Goal: Task Accomplishment & Management: Use online tool/utility

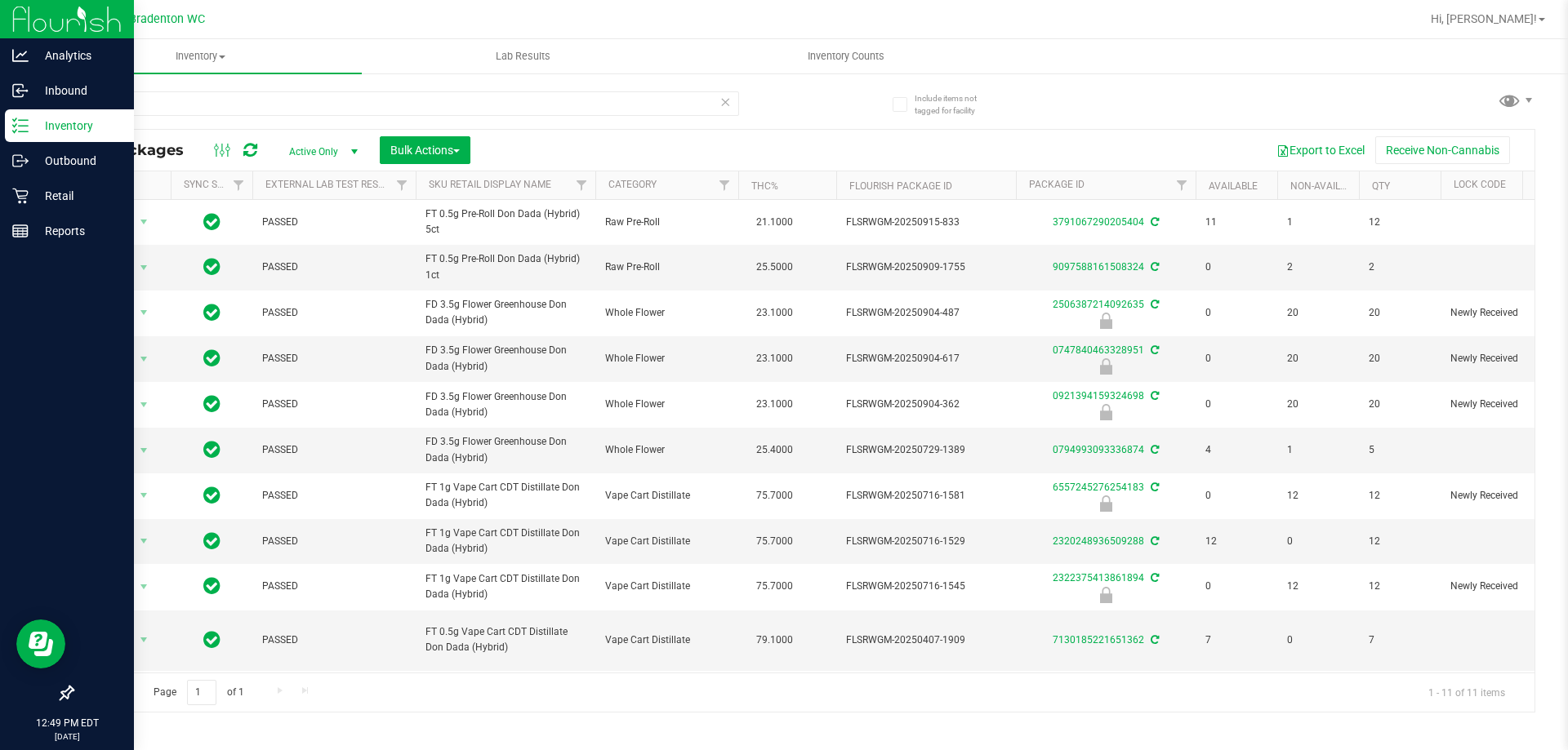
drag, startPoint x: 0, startPoint y: 0, endPoint x: 0, endPoint y: 14, distance: 14.0
click at [0, 53] on div "Analytics Inbound Inventory Outbound Retail Reports 12:49 PM EDT [DATE] 09/23 B…" at bounding box center [784, 375] width 1568 height 750
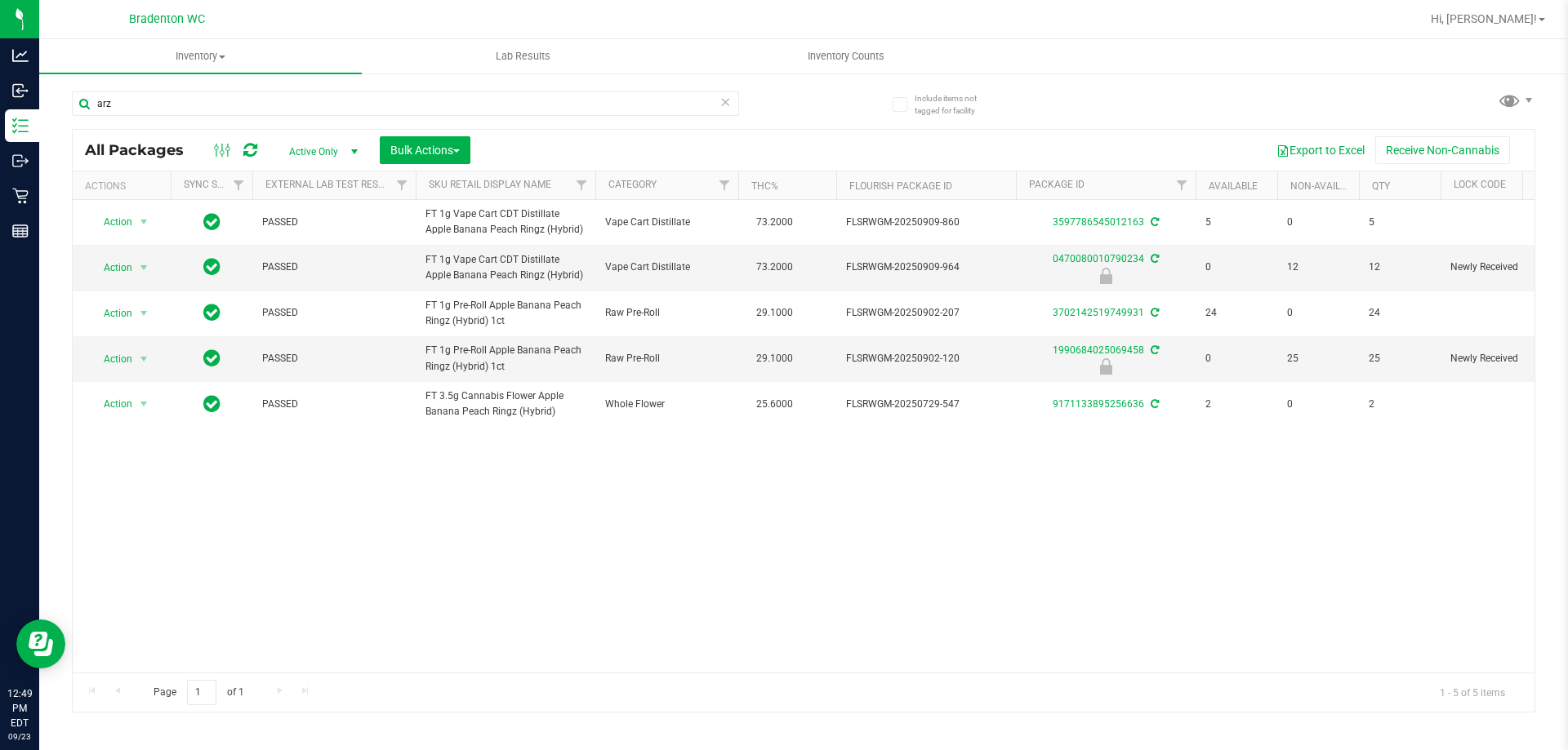
type input "arz"
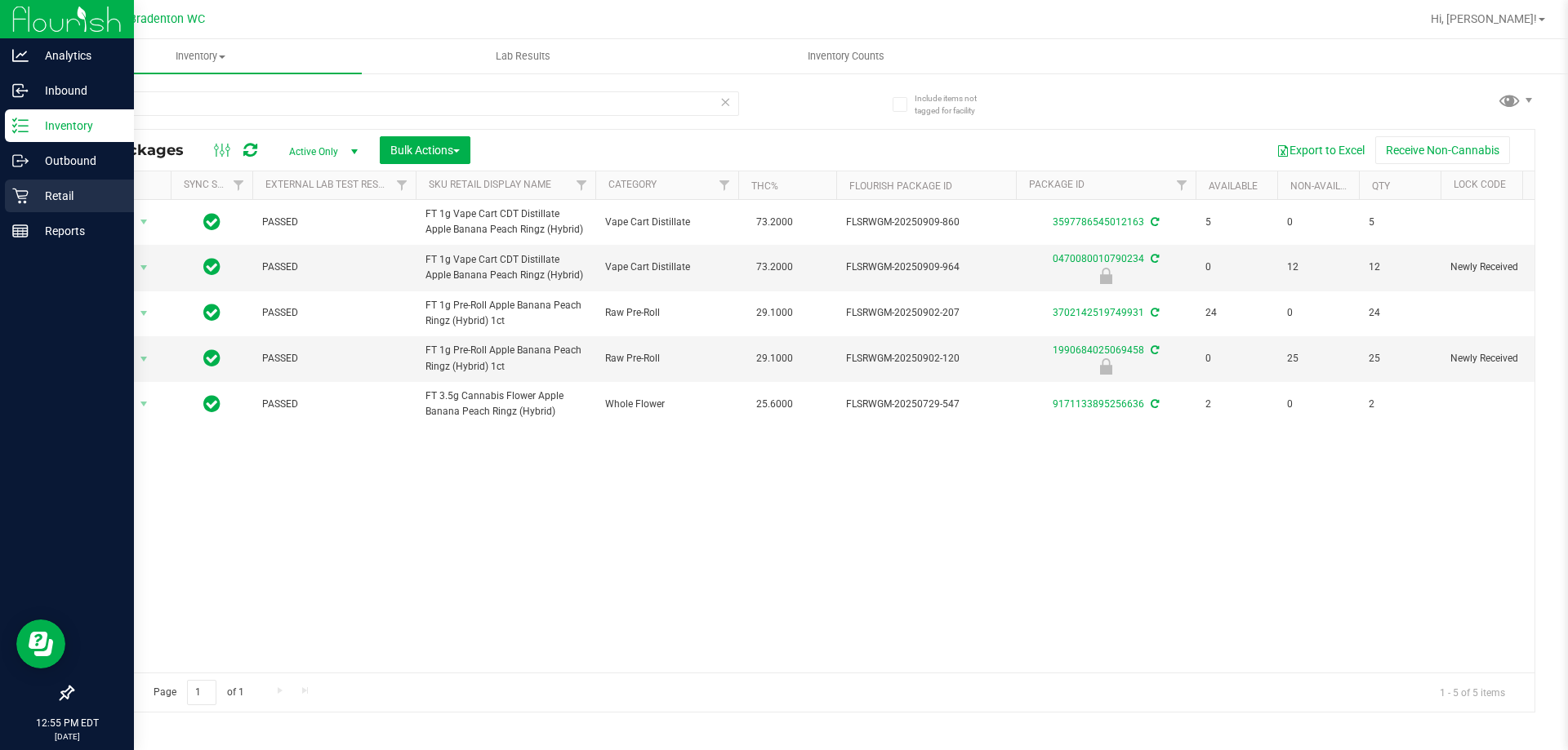
click at [57, 197] on p "Retail" at bounding box center [78, 196] width 98 height 20
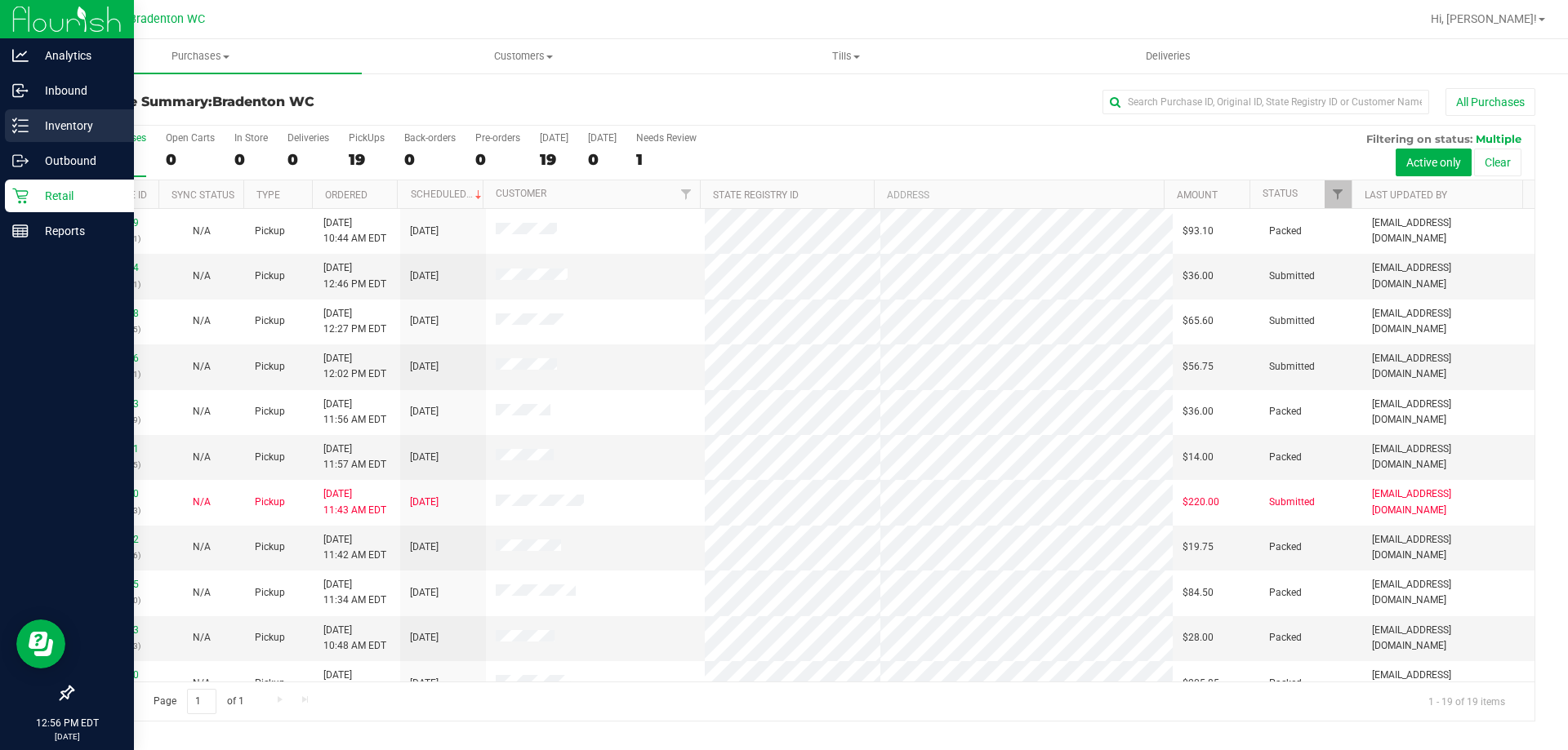
click at [71, 121] on p "Inventory" at bounding box center [78, 126] width 98 height 20
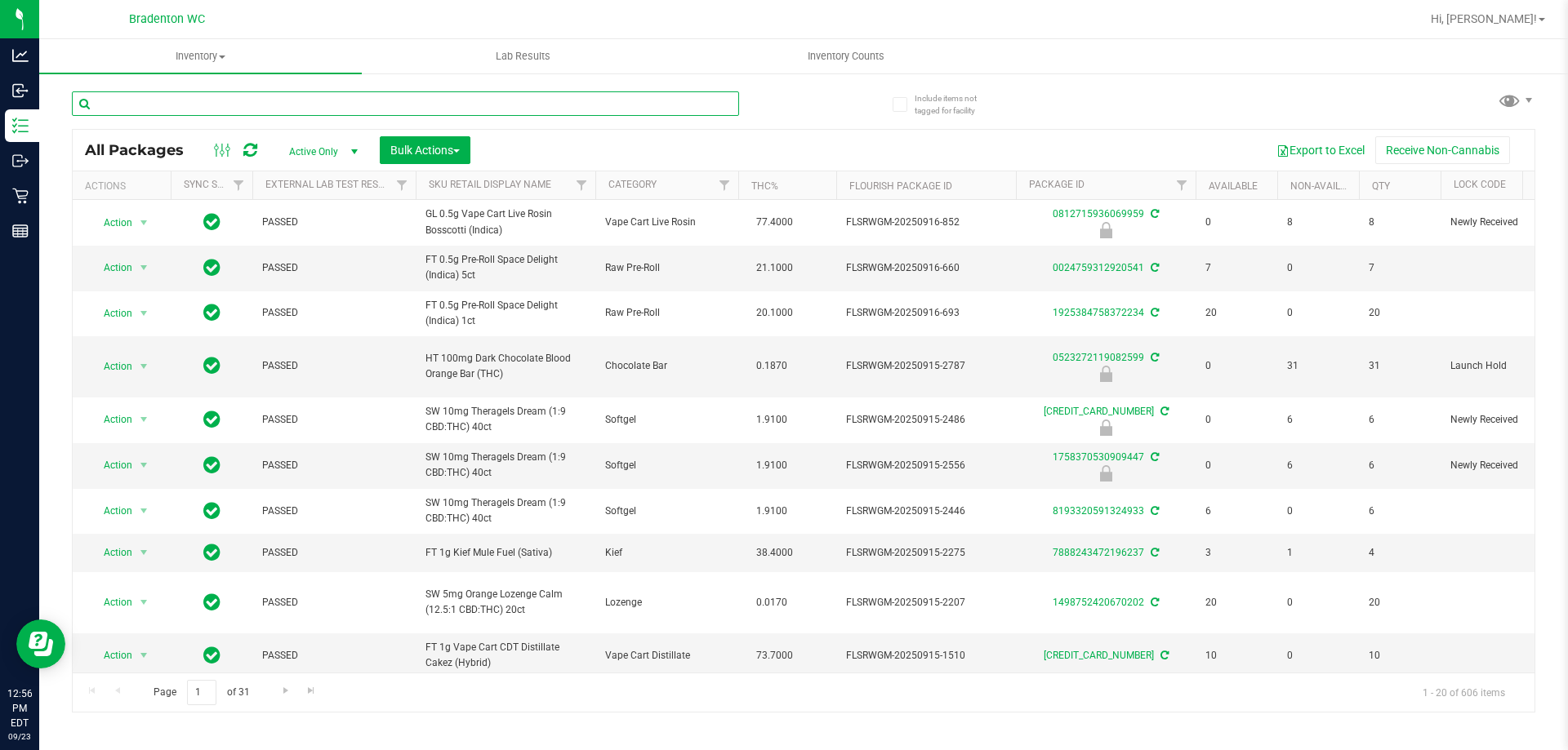
click at [228, 99] on input "text" at bounding box center [405, 103] width 667 height 24
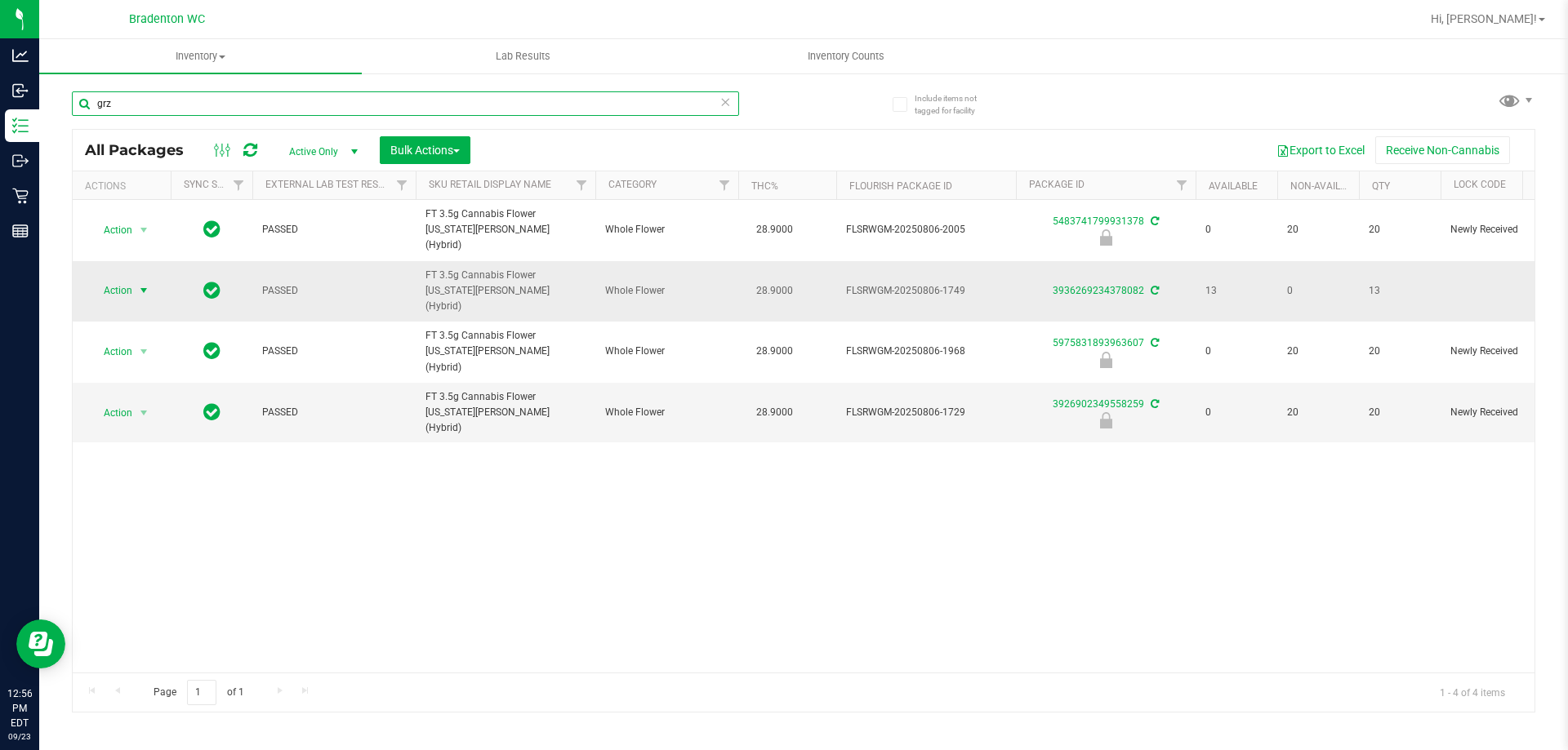
type input "grz"
click at [104, 279] on span "Action" at bounding box center [111, 291] width 44 height 23
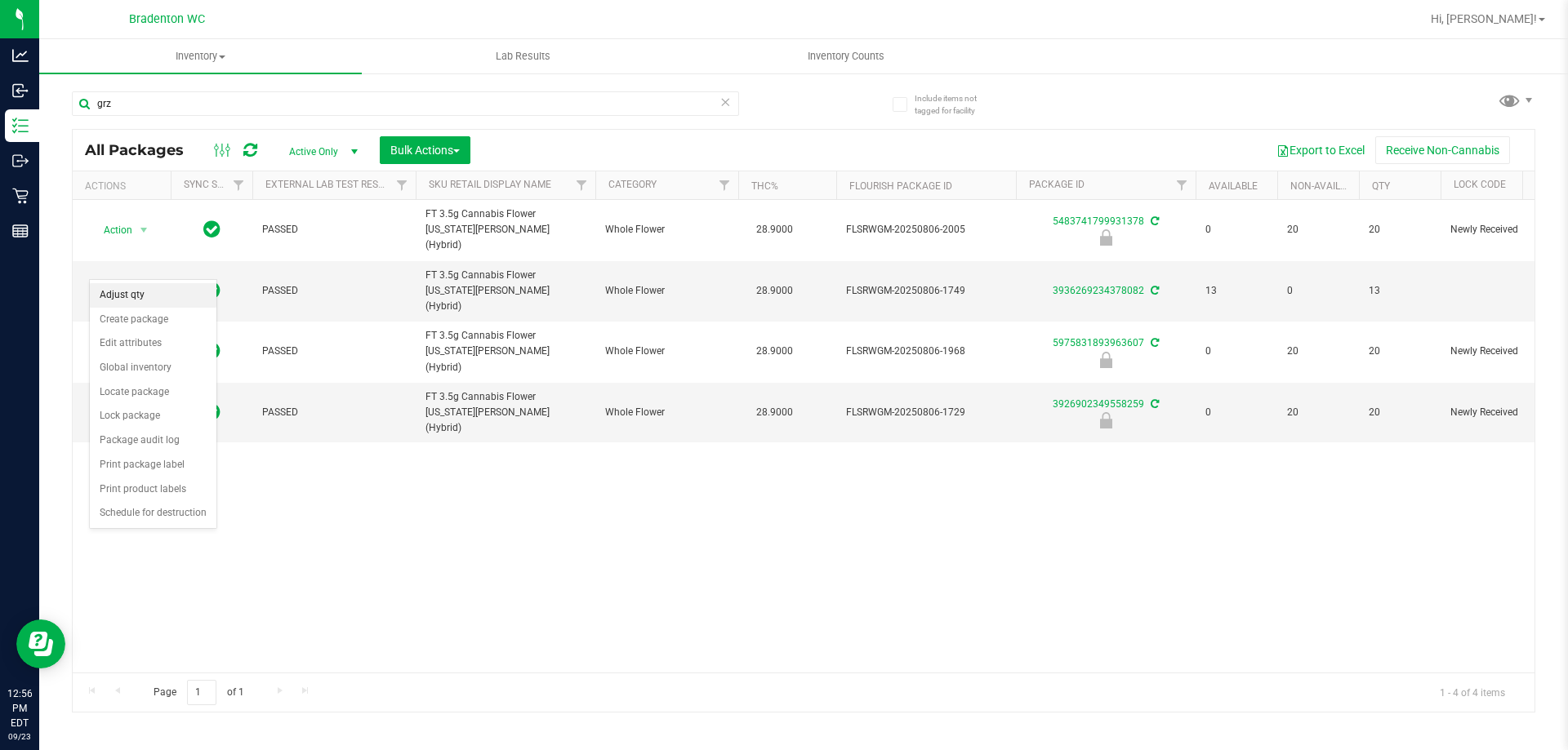
click at [135, 291] on li "Adjust qty" at bounding box center [154, 295] width 127 height 24
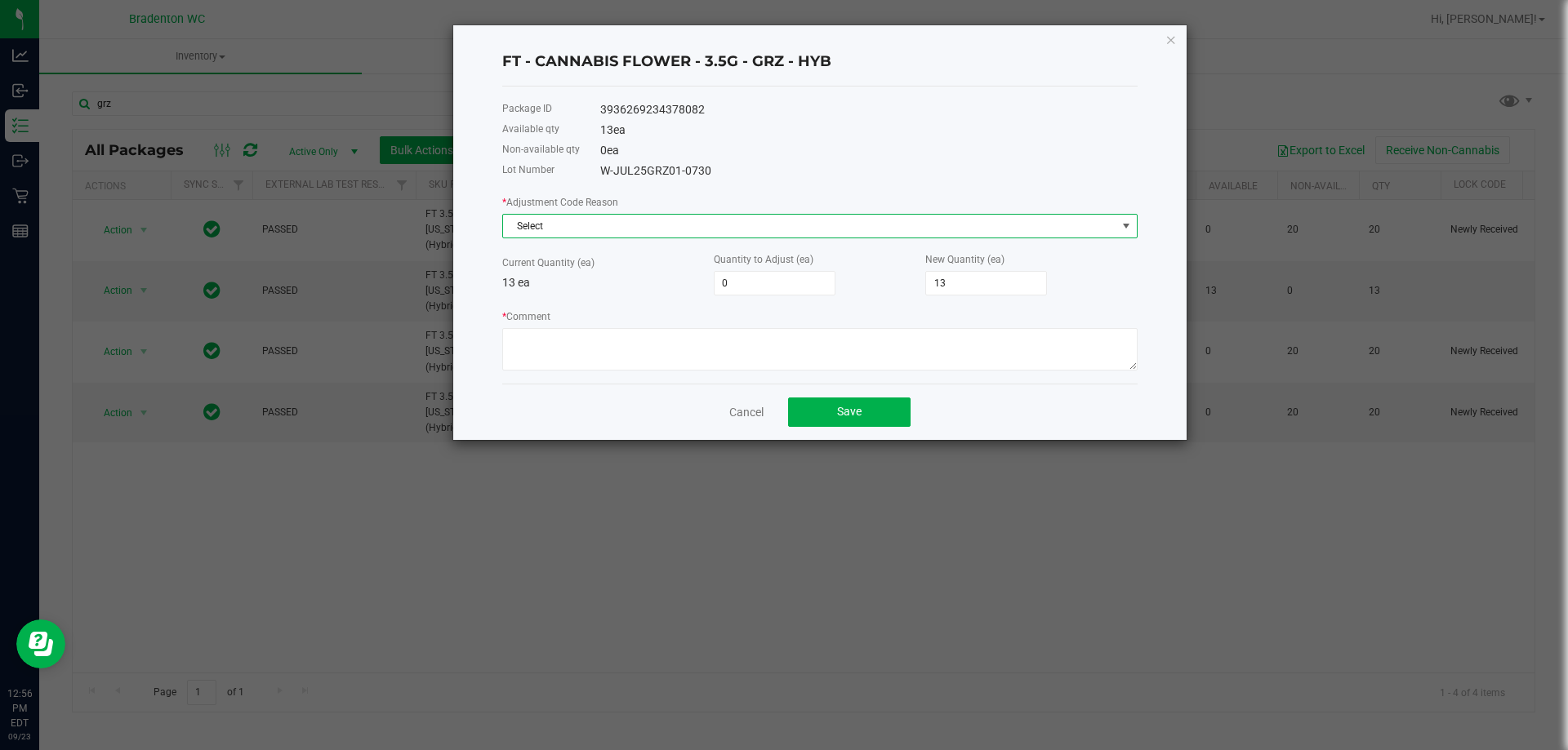
click at [704, 226] on span "Select" at bounding box center [809, 227] width 613 height 23
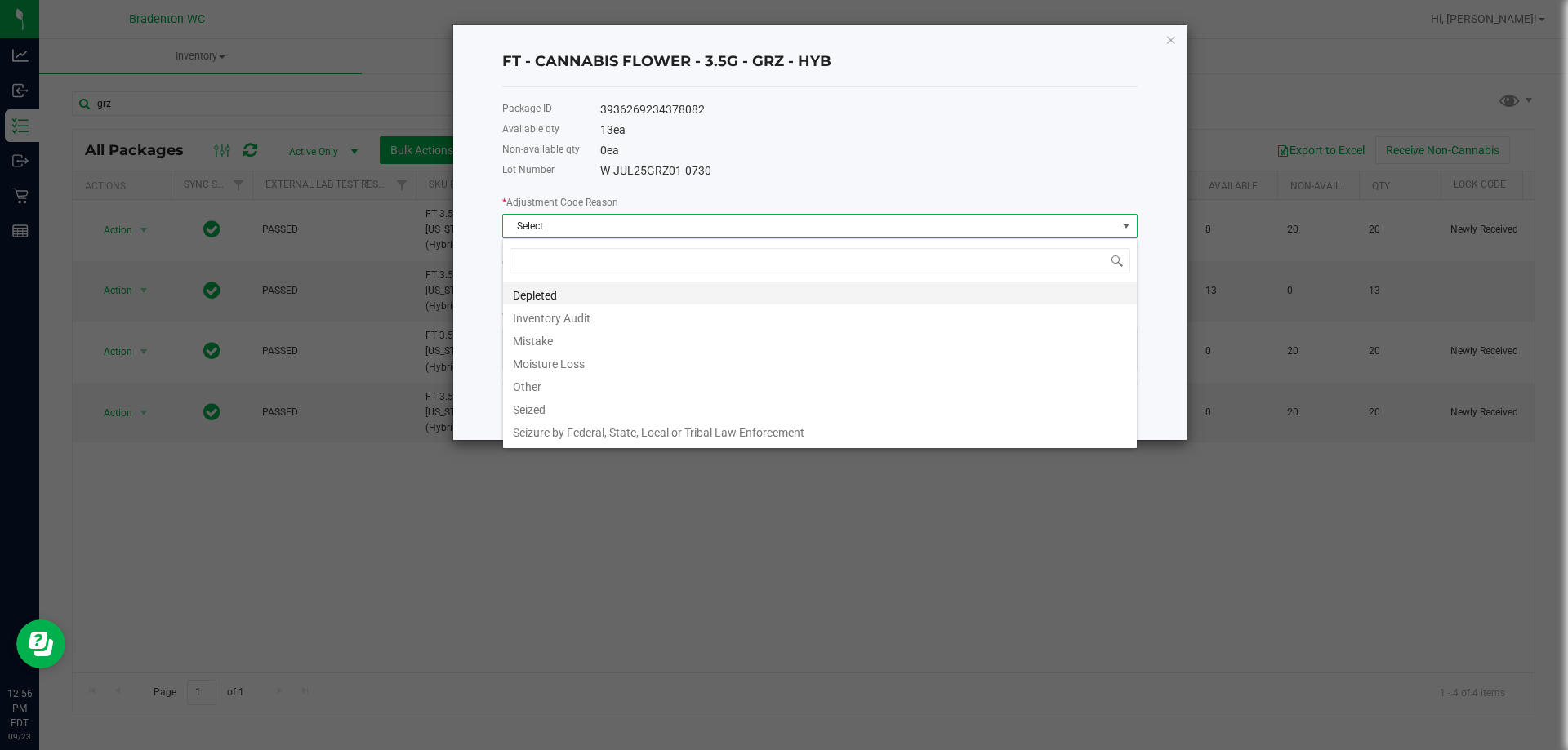
scroll to position [24, 635]
click at [555, 316] on li "Inventory Audit" at bounding box center [820, 316] width 634 height 23
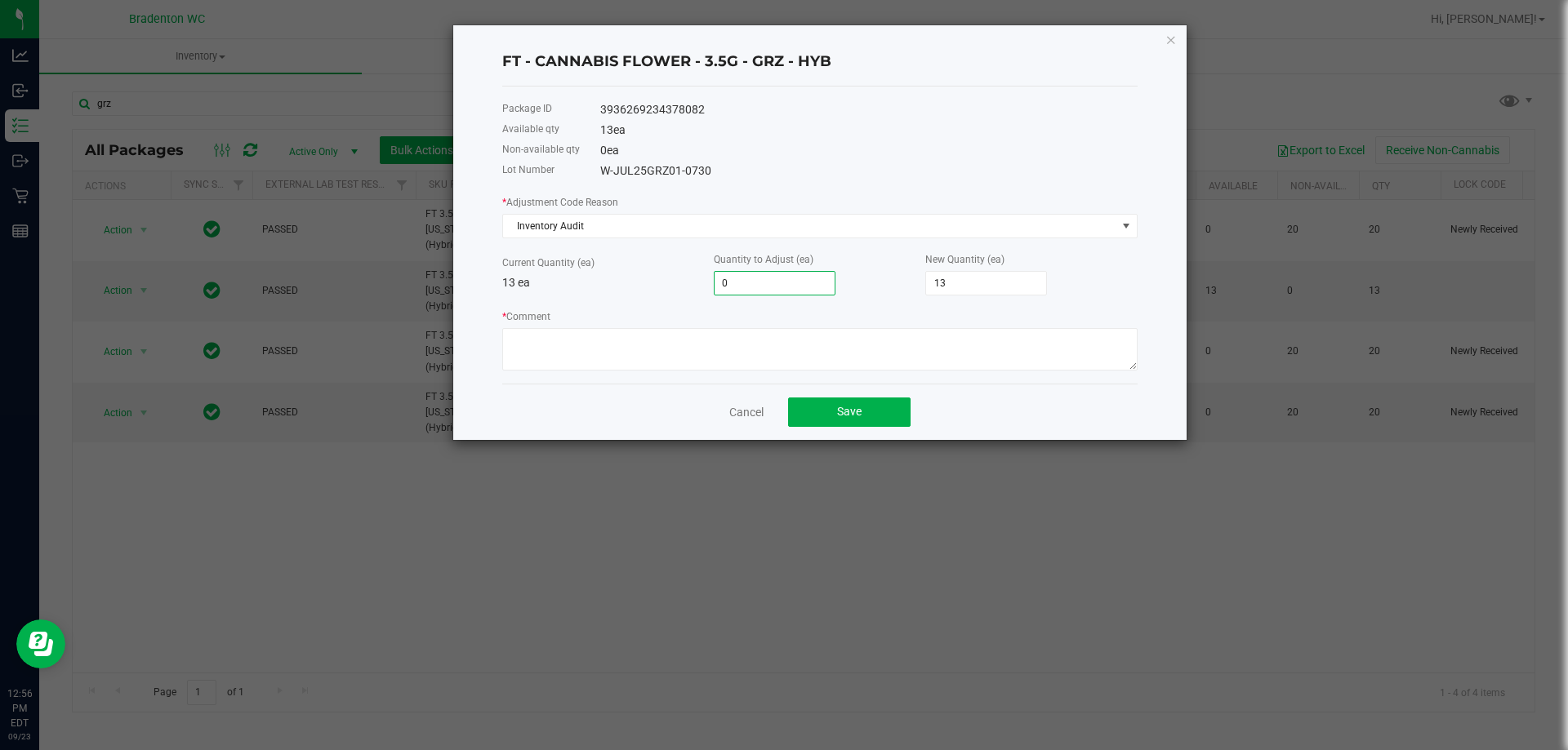
click at [755, 287] on input "0" at bounding box center [774, 284] width 120 height 23
type input "-1"
type input "12"
type input "-1"
click at [688, 355] on textarea "* Comment" at bounding box center [819, 350] width 635 height 43
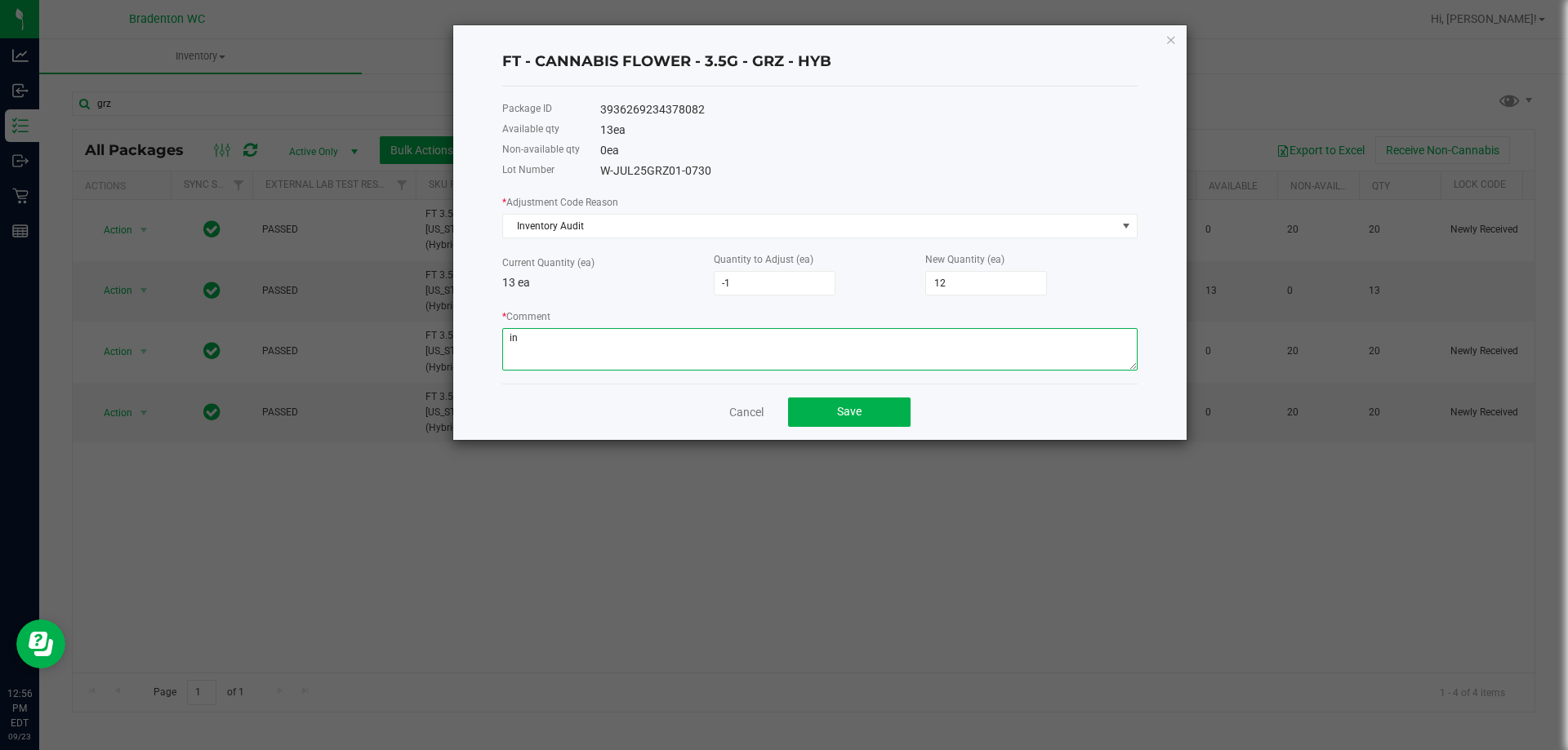
type textarea "i"
type textarea "incorrect amount in box"
click at [892, 402] on button "Save" at bounding box center [848, 412] width 122 height 29
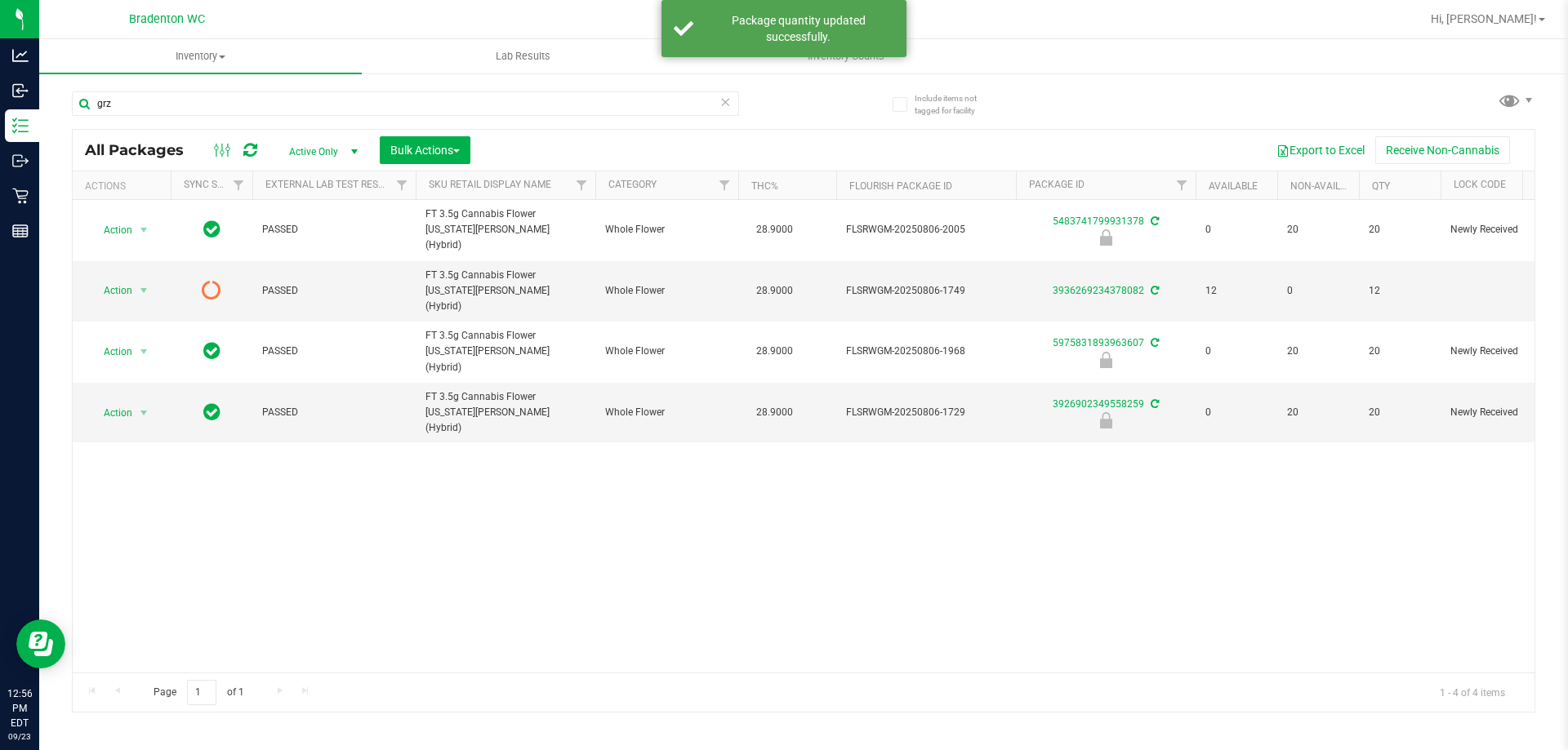
click at [251, 151] on icon at bounding box center [251, 150] width 14 height 16
